Goal: Task Accomplishment & Management: Manage account settings

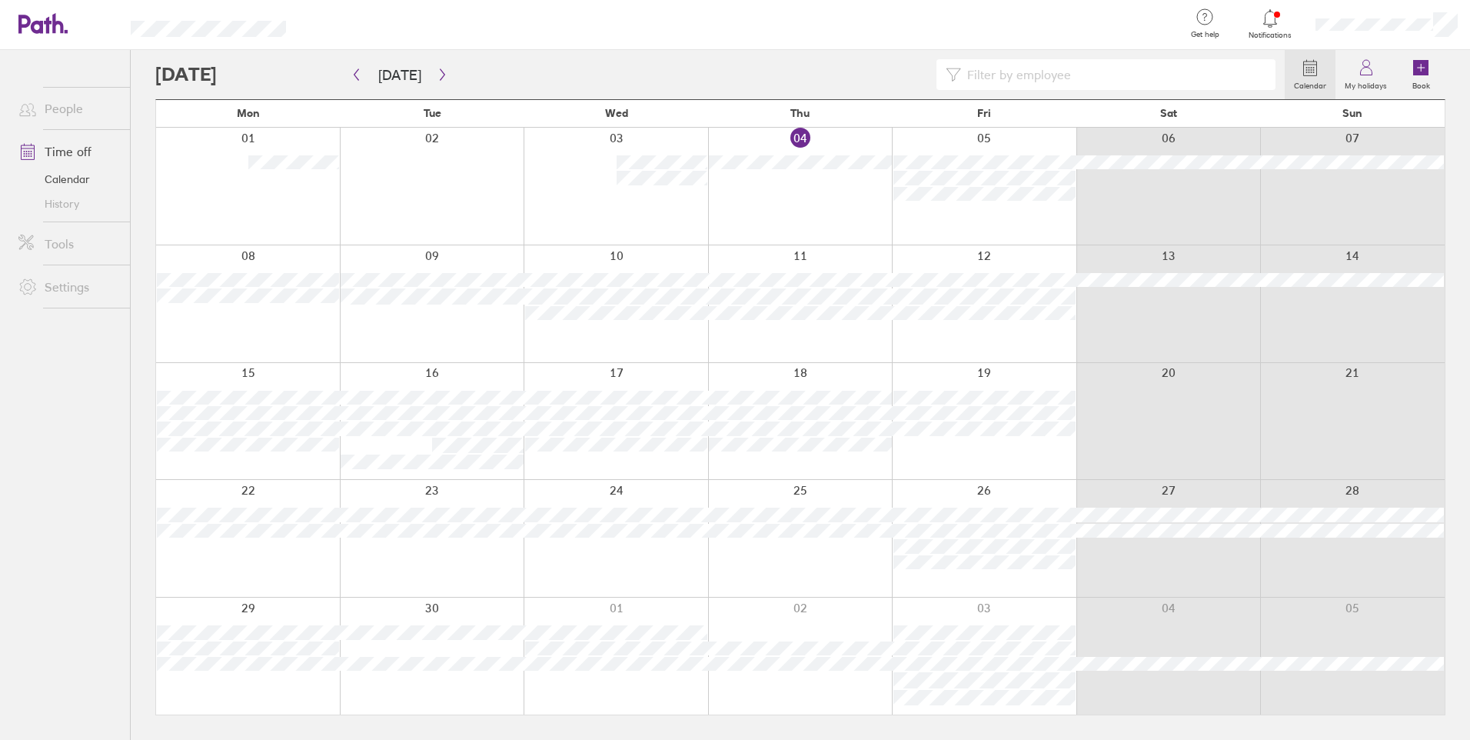
click at [592, 455] on div at bounding box center [616, 421] width 185 height 117
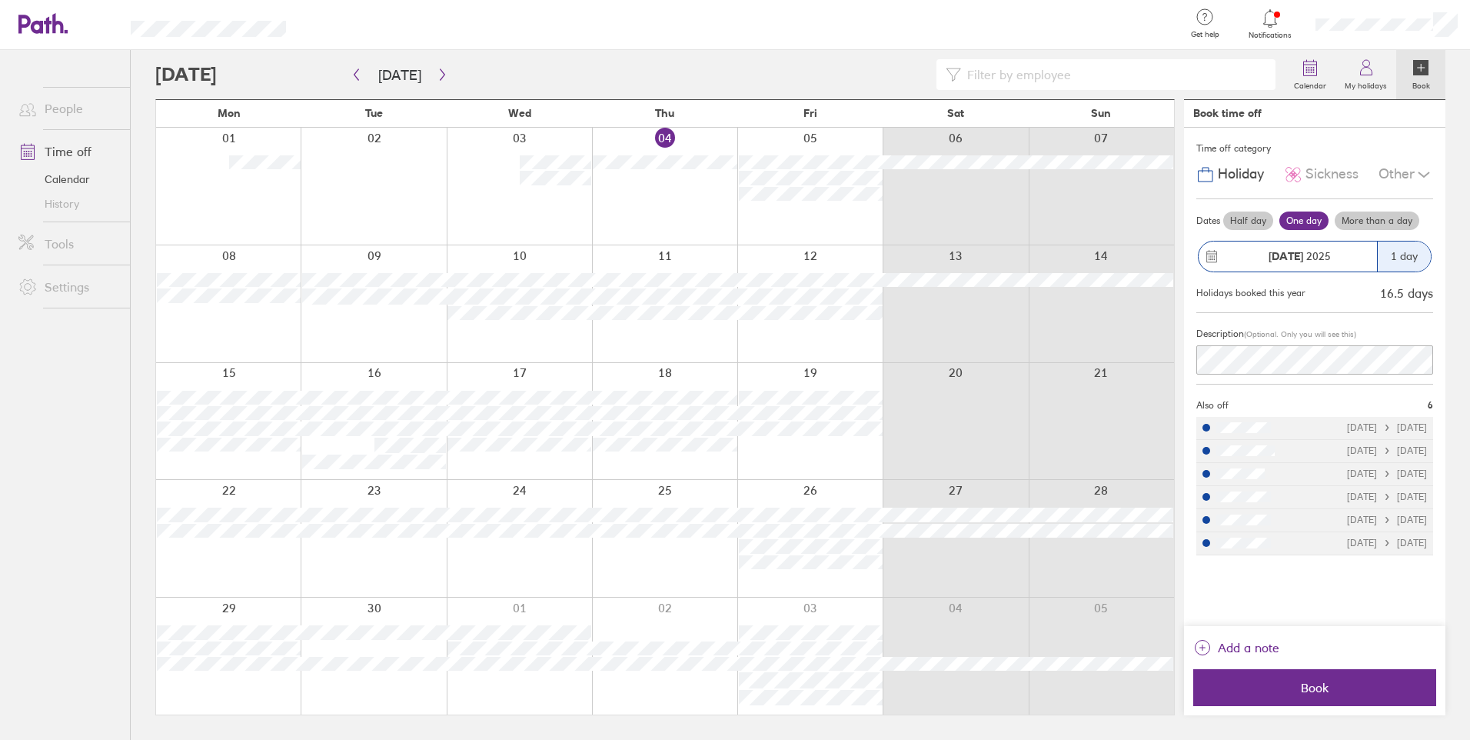
click at [1238, 244] on div "17 Sep 2025" at bounding box center [1288, 256] width 178 height 30
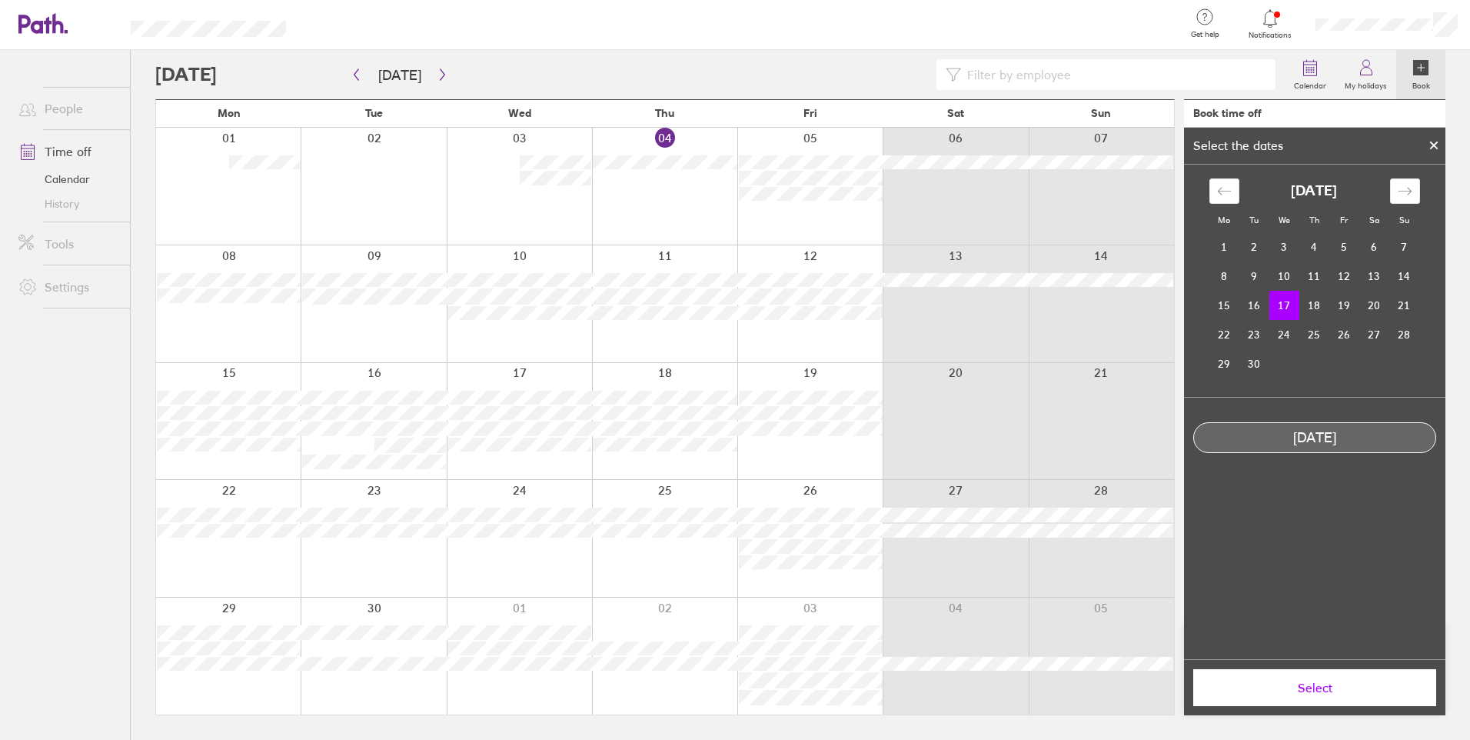
click at [1283, 305] on td "17" at bounding box center [1284, 305] width 30 height 29
click at [1336, 676] on button "Select" at bounding box center [1314, 687] width 243 height 37
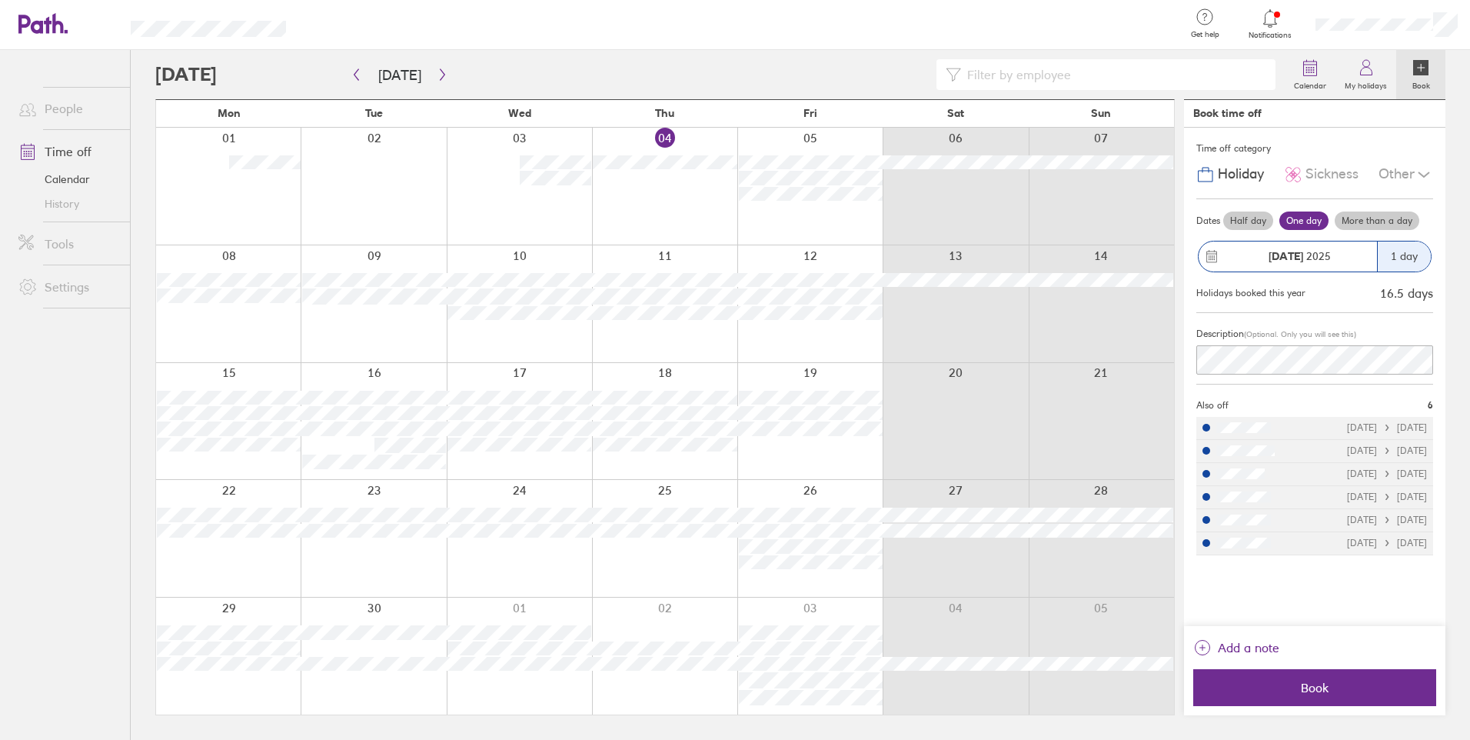
click at [1260, 221] on label "Half day" at bounding box center [1248, 220] width 50 height 18
click at [0, 0] on input "Half day" at bounding box center [0, 0] width 0 height 0
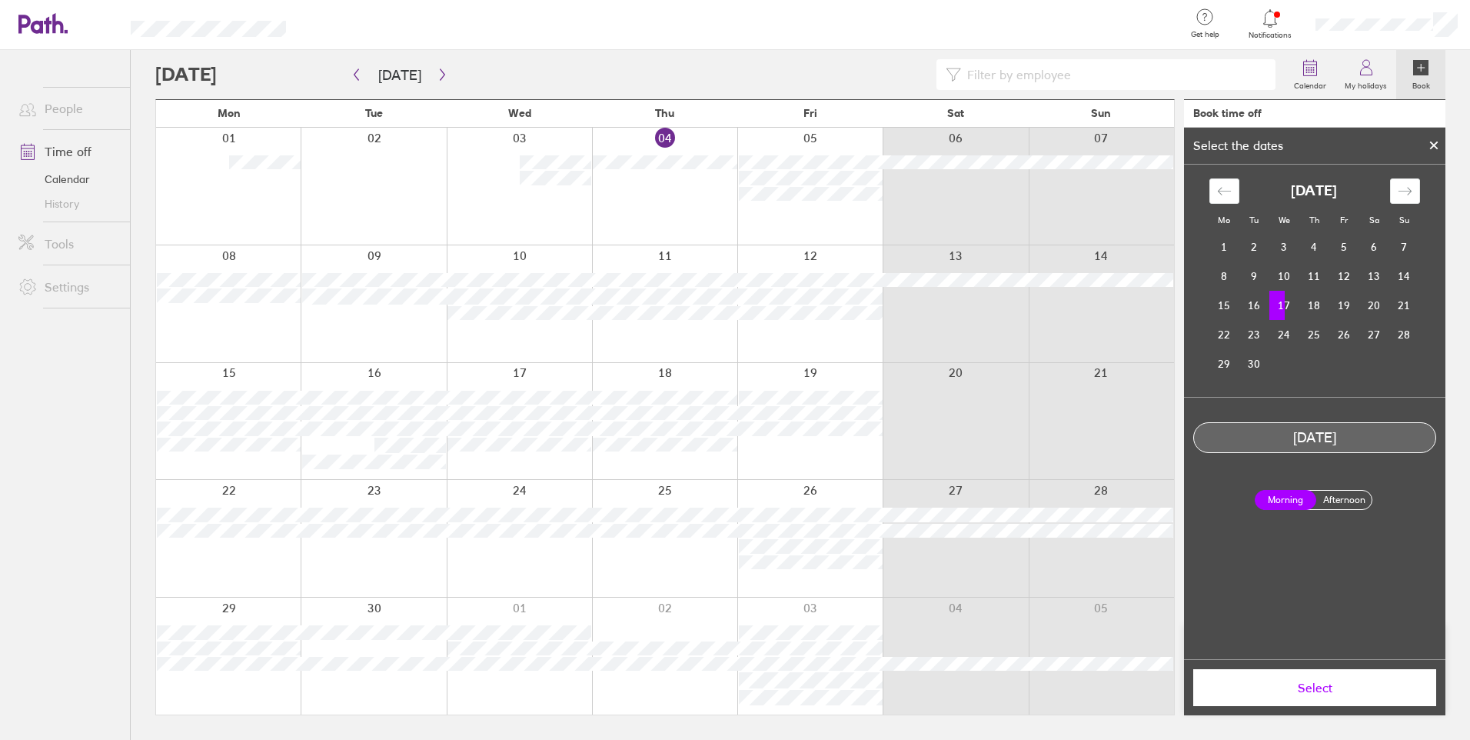
click at [1345, 504] on label "Afternoon" at bounding box center [1344, 499] width 62 height 18
click at [0, 0] on input "Afternoon" at bounding box center [0, 0] width 0 height 0
click at [1302, 680] on span "Select" at bounding box center [1314, 687] width 221 height 14
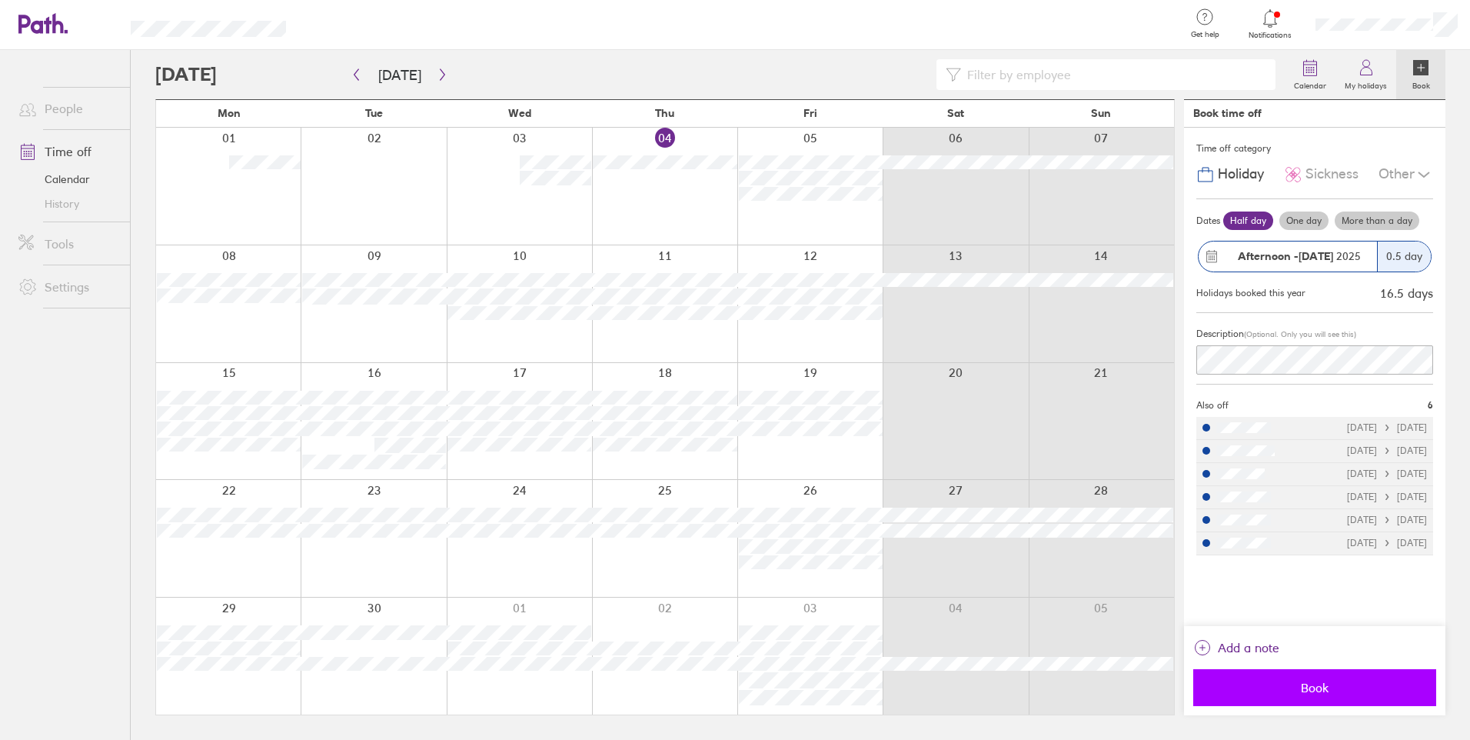
click at [1295, 686] on span "Book" at bounding box center [1314, 687] width 221 height 14
